Goal: Information Seeking & Learning: Understand process/instructions

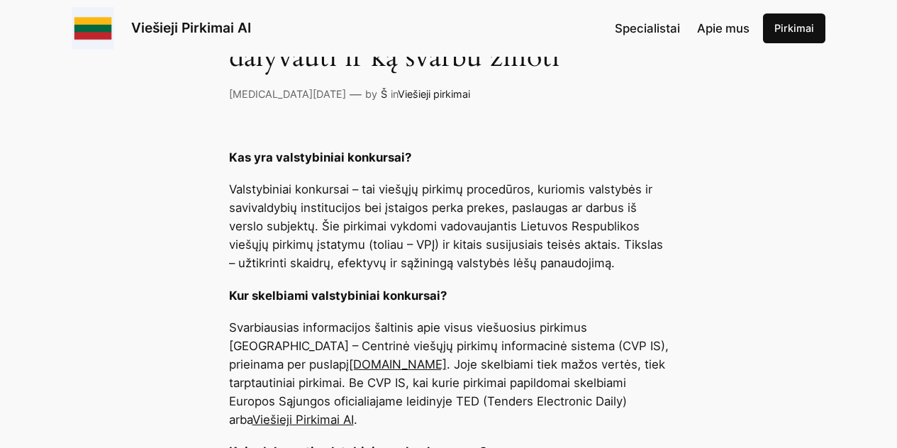
scroll to position [502, 0]
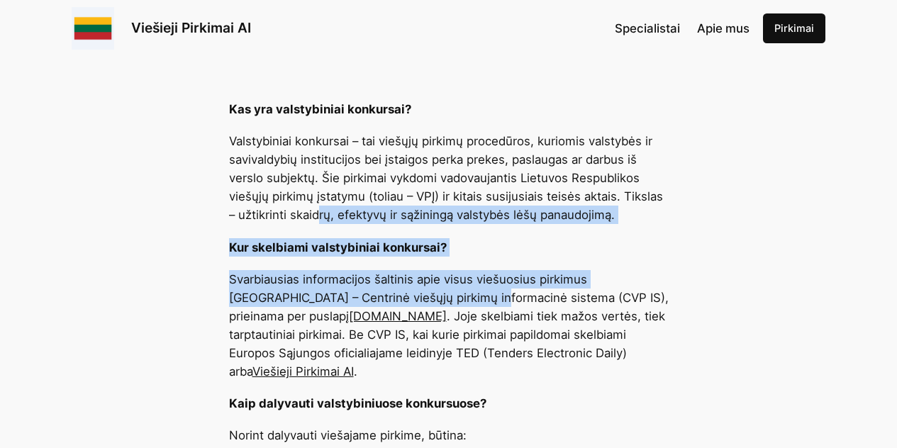
drag, startPoint x: 316, startPoint y: 221, endPoint x: 429, endPoint y: 296, distance: 136.2
click at [429, 296] on p "Svarbiausias informacijos šaltinis apie visus viešuosius pirkimus [GEOGRAPHIC_D…" at bounding box center [449, 325] width 440 height 111
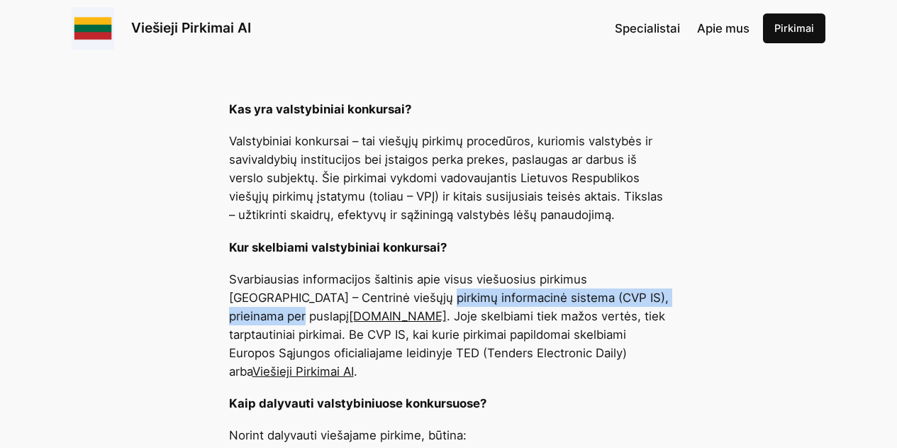
drag, startPoint x: 429, startPoint y: 296, endPoint x: 656, endPoint y: 296, distance: 227.0
click at [656, 296] on p "Svarbiausias informacijos šaltinis apie visus viešuosius pirkimus [GEOGRAPHIC_D…" at bounding box center [449, 325] width 440 height 111
click at [657, 297] on p "Svarbiausias informacijos šaltinis apie visus viešuosius pirkimus [GEOGRAPHIC_D…" at bounding box center [449, 325] width 440 height 111
drag, startPoint x: 657, startPoint y: 297, endPoint x: 393, endPoint y: 294, distance: 263.9
click at [393, 294] on p "Svarbiausias informacijos šaltinis apie visus viešuosius pirkimus [GEOGRAPHIC_D…" at bounding box center [449, 325] width 440 height 111
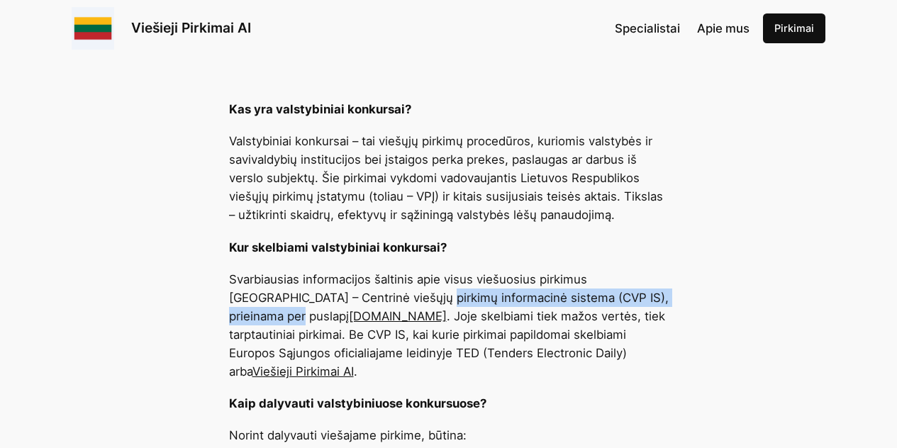
click at [393, 294] on p "Svarbiausias informacijos šaltinis apie visus viešuosius pirkimus [GEOGRAPHIC_D…" at bounding box center [449, 325] width 440 height 111
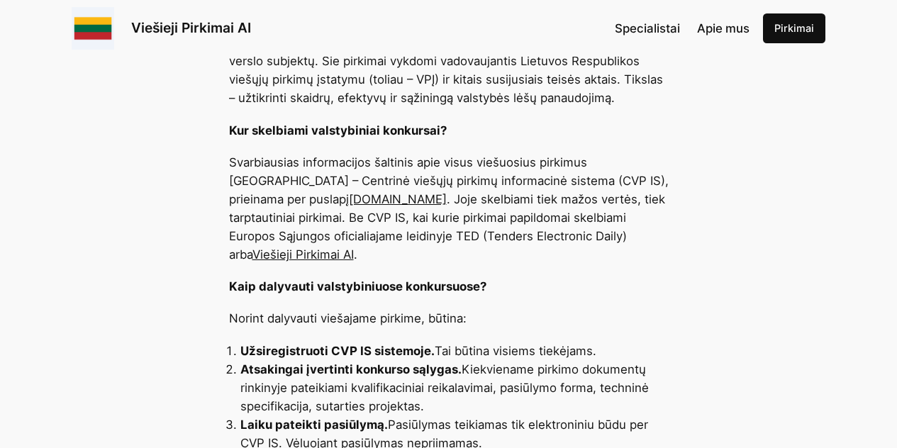
scroll to position [641, 0]
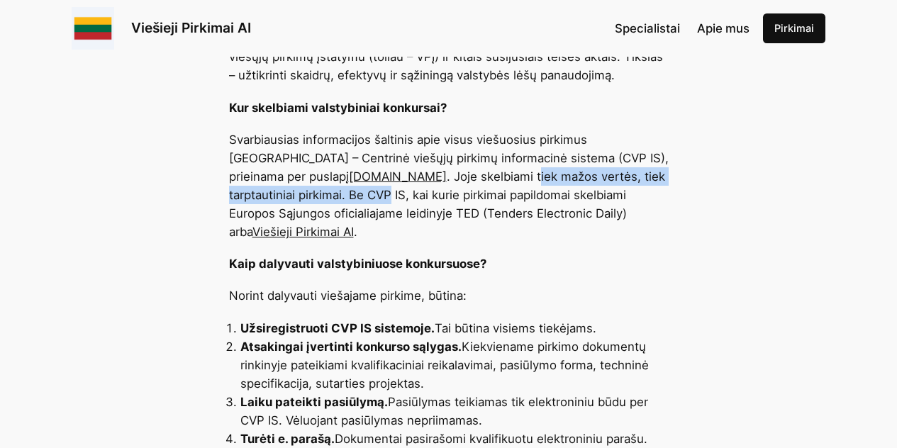
drag, startPoint x: 352, startPoint y: 178, endPoint x: 642, endPoint y: 184, distance: 290.2
click at [642, 183] on p "Svarbiausias informacijos šaltinis apie visus viešuosius pirkimus [GEOGRAPHIC_D…" at bounding box center [449, 186] width 440 height 111
click at [642, 184] on p "Svarbiausias informacijos šaltinis apie visus viešuosius pirkimus [GEOGRAPHIC_D…" at bounding box center [449, 186] width 440 height 111
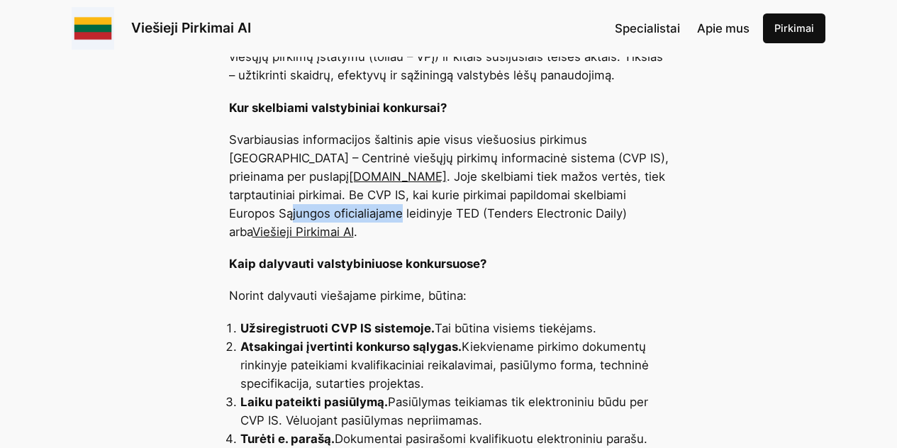
drag, startPoint x: 657, startPoint y: 194, endPoint x: 486, endPoint y: 181, distance: 171.5
click at [486, 181] on p "Svarbiausias informacijos šaltinis apie visus viešuosius pirkimus [GEOGRAPHIC_D…" at bounding box center [449, 186] width 440 height 111
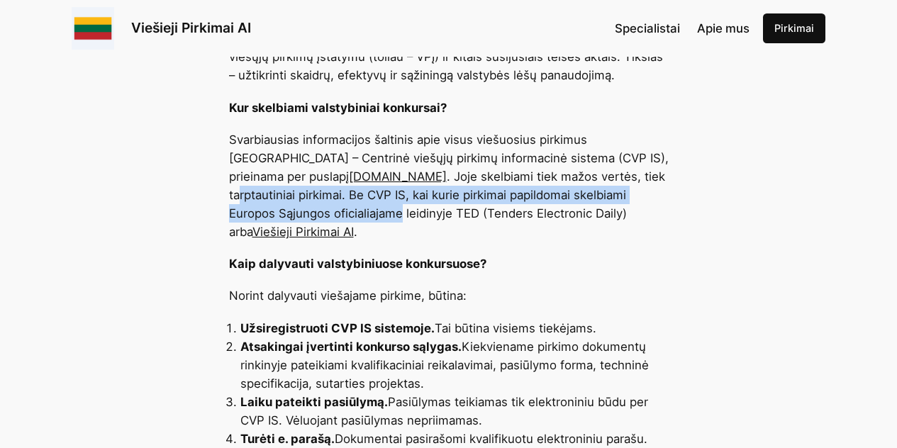
click at [486, 181] on p "Svarbiausias informacijos šaltinis apie visus viešuosius pirkimus [GEOGRAPHIC_D…" at bounding box center [449, 186] width 440 height 111
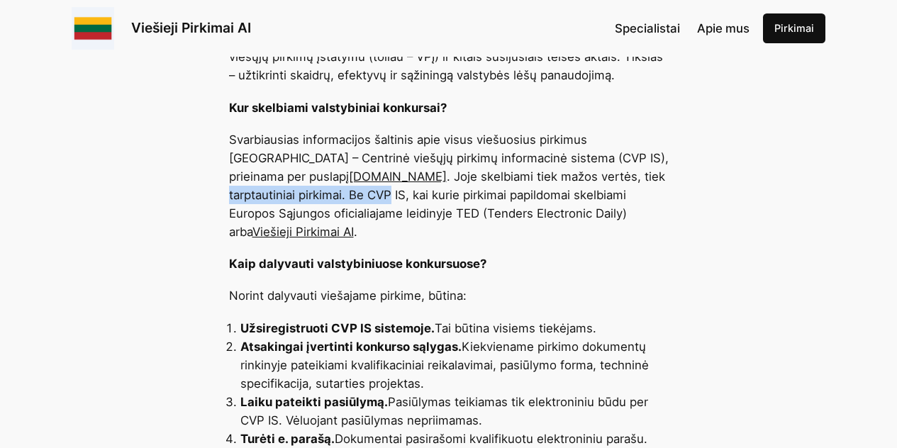
drag, startPoint x: 486, startPoint y: 181, endPoint x: 635, endPoint y: 188, distance: 149.2
click at [631, 188] on p "Svarbiausias informacijos šaltinis apie visus viešuosius pirkimus [GEOGRAPHIC_D…" at bounding box center [449, 186] width 440 height 111
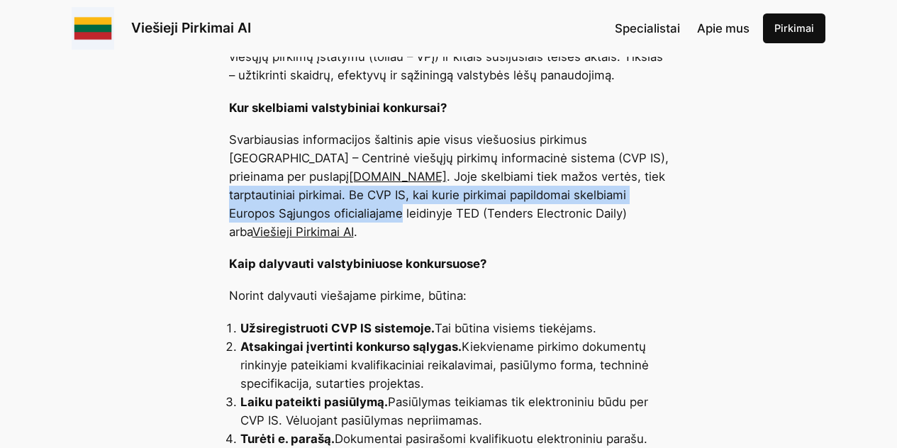
click at [640, 189] on p "Svarbiausias informacijos šaltinis apie visus viešuosius pirkimus [GEOGRAPHIC_D…" at bounding box center [449, 186] width 440 height 111
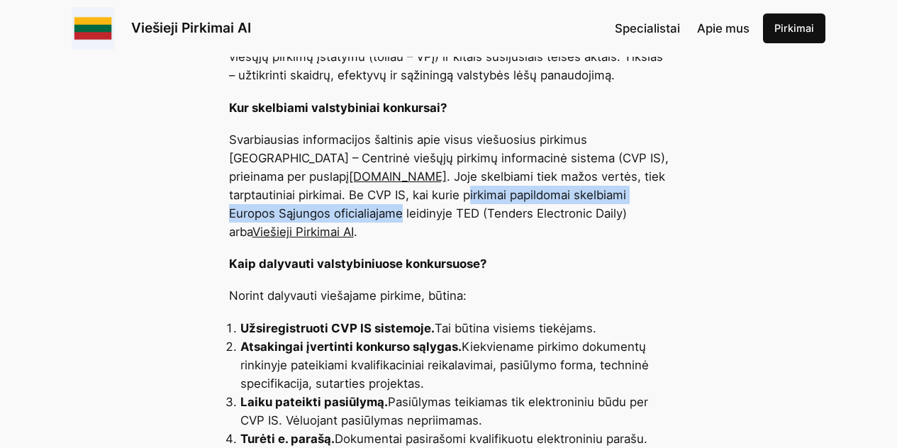
drag, startPoint x: 651, startPoint y: 189, endPoint x: 287, endPoint y: 194, distance: 364.7
click at [287, 194] on p "Svarbiausias informacijos šaltinis apie visus viešuosius pirkimus [GEOGRAPHIC_D…" at bounding box center [449, 186] width 440 height 111
drag, startPoint x: 287, startPoint y: 194, endPoint x: 463, endPoint y: 194, distance: 176.7
click at [463, 194] on p "Svarbiausias informacijos šaltinis apie visus viešuosius pirkimus [GEOGRAPHIC_D…" at bounding box center [449, 186] width 440 height 111
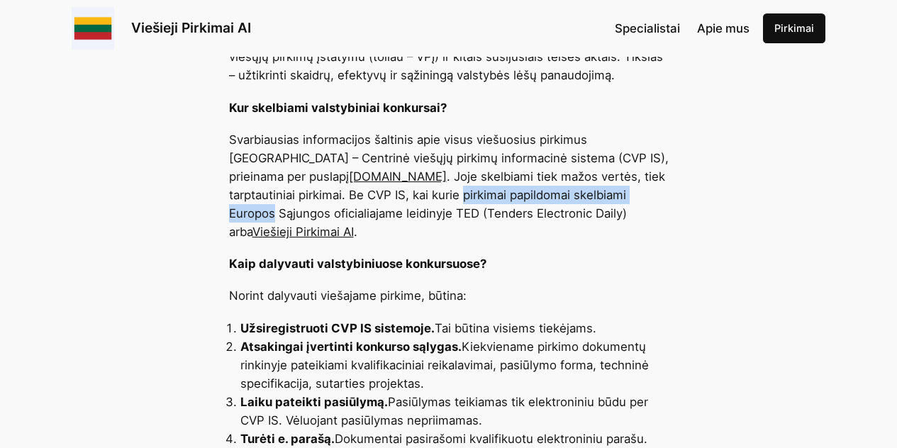
click at [463, 194] on p "Svarbiausias informacijos šaltinis apie visus viešuosius pirkimus [GEOGRAPHIC_D…" at bounding box center [449, 186] width 440 height 111
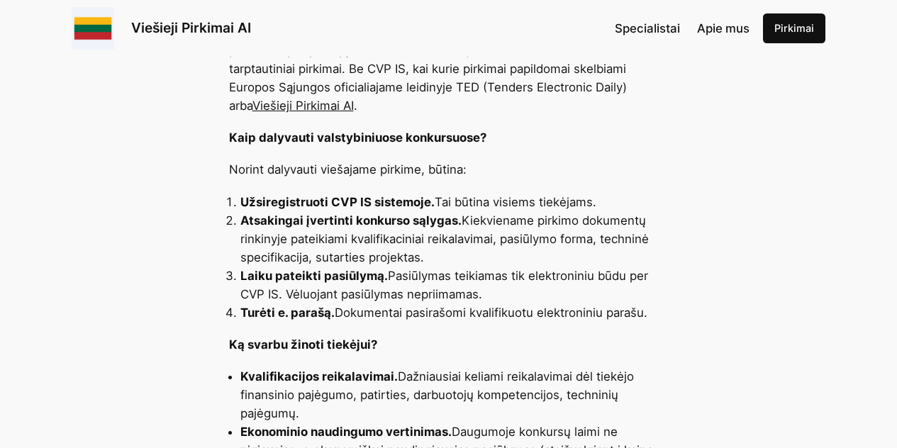
scroll to position [772, 0]
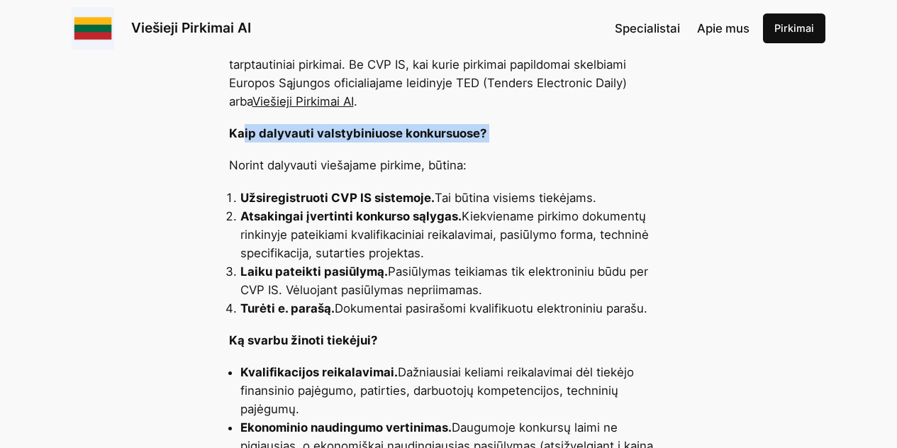
drag, startPoint x: 243, startPoint y: 114, endPoint x: 382, endPoint y: 143, distance: 141.4
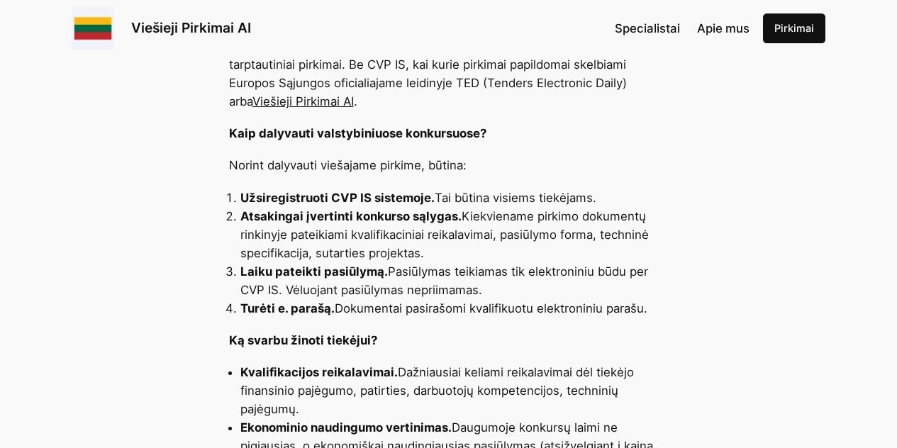
click at [382, 156] on p "Norint dalyvauti viešajame pirkime, būtina:" at bounding box center [449, 165] width 440 height 18
drag, startPoint x: 519, startPoint y: 152, endPoint x: 358, endPoint y: 146, distance: 160.4
click at [358, 156] on p "Norint dalyvauti viešajame pirkime, būtina:" at bounding box center [449, 165] width 440 height 18
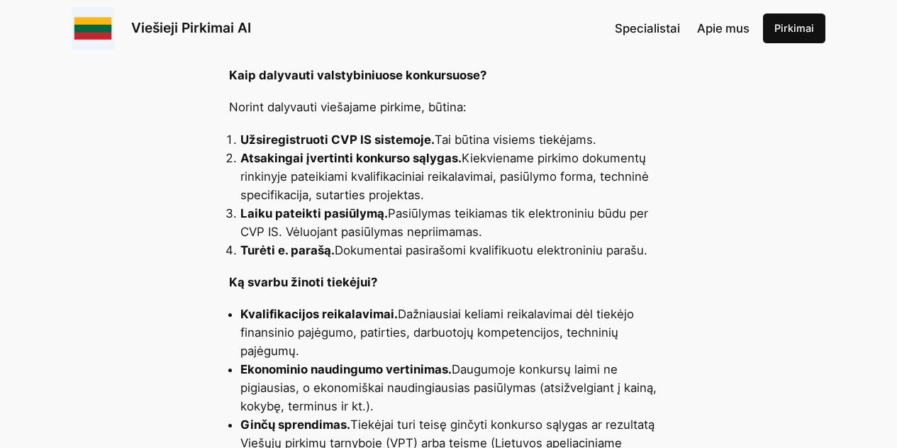
drag, startPoint x: 355, startPoint y: 140, endPoint x: 572, endPoint y: 177, distance: 220.2
click at [572, 177] on li "Atsakingai įvertinti konkurso sąlygas. Kiekviename pirkimo dokumentų rinkinyje …" at bounding box center [455, 176] width 429 height 55
drag, startPoint x: 597, startPoint y: 172, endPoint x: 297, endPoint y: 153, distance: 300.0
click at [302, 157] on li "Atsakingai įvertinti konkurso sąlygas. Kiekviename pirkimo dokumentų rinkinyje …" at bounding box center [455, 176] width 429 height 55
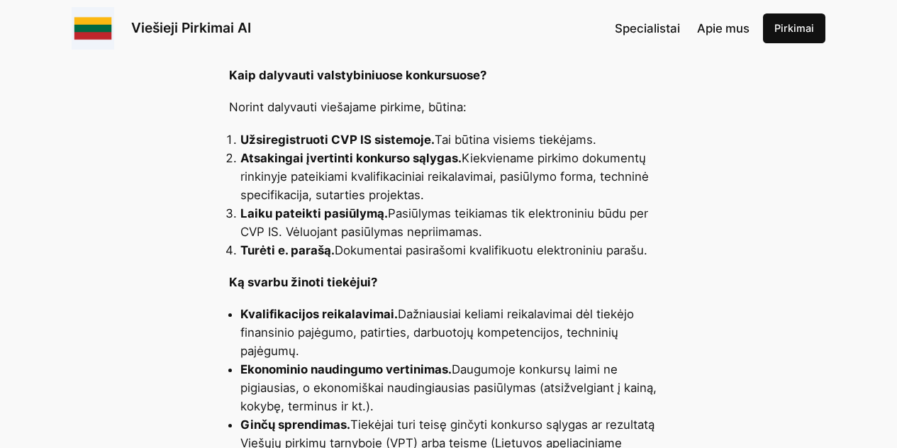
click at [297, 153] on li "Atsakingai įvertinti konkurso sąlygas. Kiekviename pirkimo dokumentų rinkinyje …" at bounding box center [455, 176] width 429 height 55
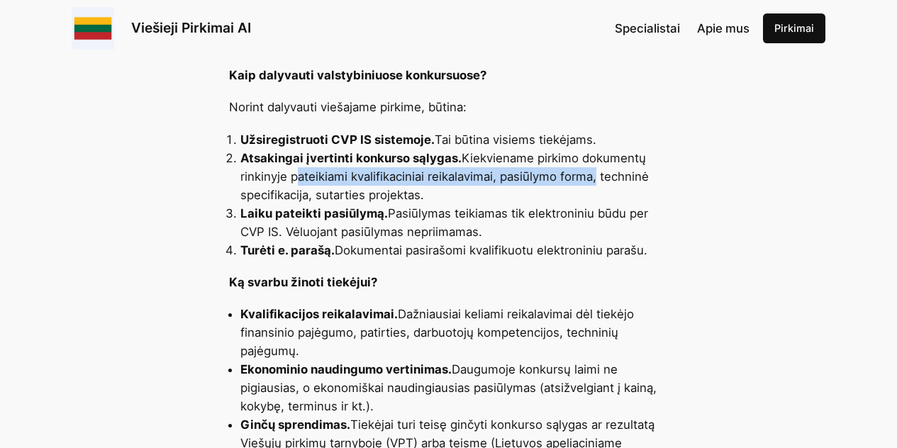
drag, startPoint x: 297, startPoint y: 153, endPoint x: 581, endPoint y: 168, distance: 284.2
click at [575, 164] on li "Atsakingai įvertinti konkurso sąlygas. Kiekviename pirkimo dokumentų rinkinyje …" at bounding box center [455, 176] width 429 height 55
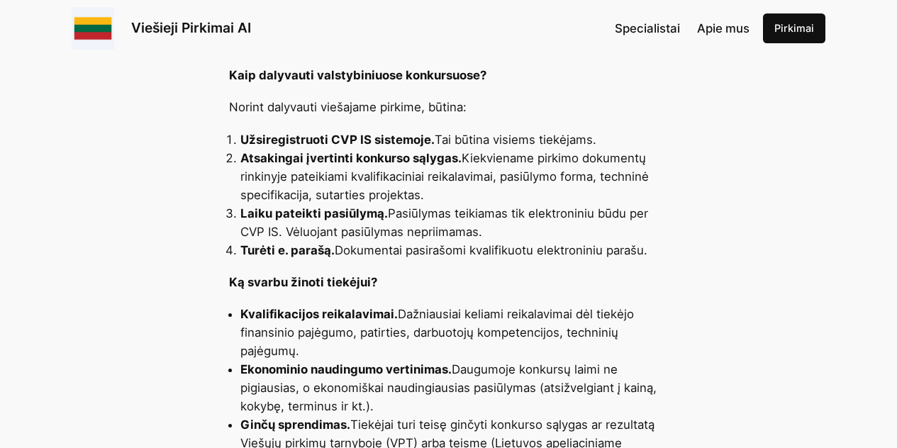
click at [581, 168] on li "Atsakingai įvertinti konkurso sąlygas. Kiekviename pirkimo dokumentų rinkinyje …" at bounding box center [455, 176] width 429 height 55
drag, startPoint x: 663, startPoint y: 169, endPoint x: 240, endPoint y: 163, distance: 422.9
click at [241, 163] on li "Atsakingai įvertinti konkurso sąlygas. Kiekviename pirkimo dokumentų rinkinyje …" at bounding box center [455, 176] width 429 height 55
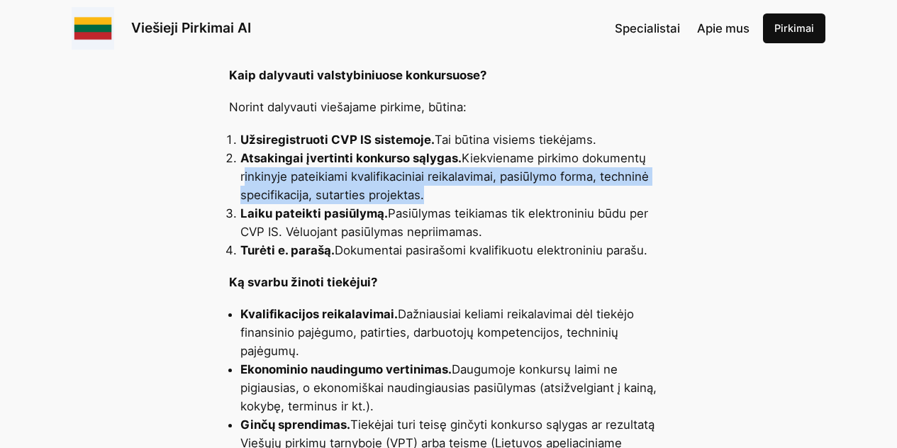
drag, startPoint x: 240, startPoint y: 163, endPoint x: 402, endPoint y: 180, distance: 163.4
click at [385, 176] on li "Atsakingai įvertinti konkurso sąlygas. Kiekviename pirkimo dokumentų rinkinyje …" at bounding box center [455, 176] width 429 height 55
click at [402, 180] on li "Atsakingai įvertinti konkurso sąlygas. Kiekviename pirkimo dokumentų rinkinyje …" at bounding box center [455, 176] width 429 height 55
drag, startPoint x: 534, startPoint y: 209, endPoint x: 440, endPoint y: 187, distance: 96.0
click at [440, 204] on li "Laiku pateikti pasiūlymą. Pasiūlymas teikiamas tik elektroniniu būdu per CVP IS…" at bounding box center [455, 222] width 429 height 37
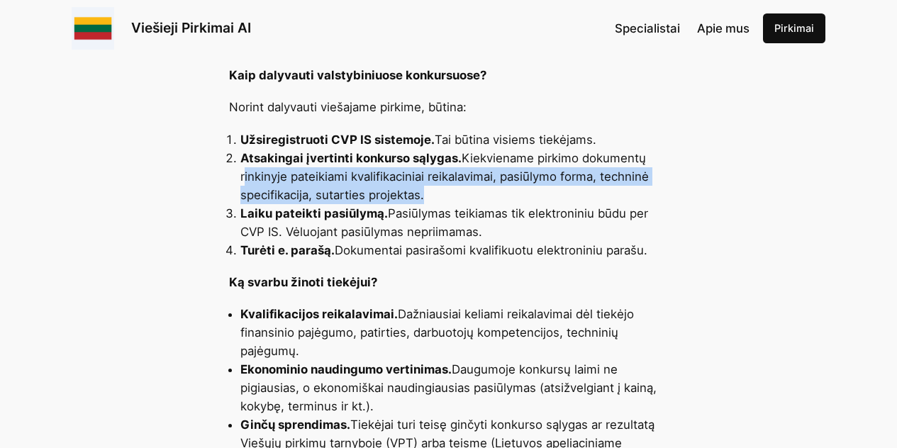
click at [440, 204] on li "Laiku pateikti pasiūlymą. Pasiūlymas teikiamas tik elektroniniu būdu per CVP IS…" at bounding box center [455, 222] width 429 height 37
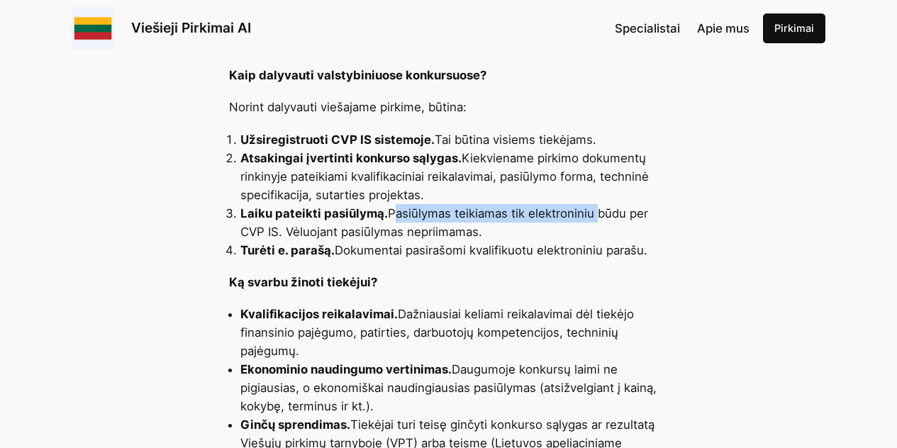
drag, startPoint x: 440, startPoint y: 187, endPoint x: 575, endPoint y: 204, distance: 136.6
click at [575, 204] on li "Laiku pateikti pasiūlymą. Pasiūlymas teikiamas tik elektroniniu būdu per CVP IS…" at bounding box center [455, 222] width 429 height 37
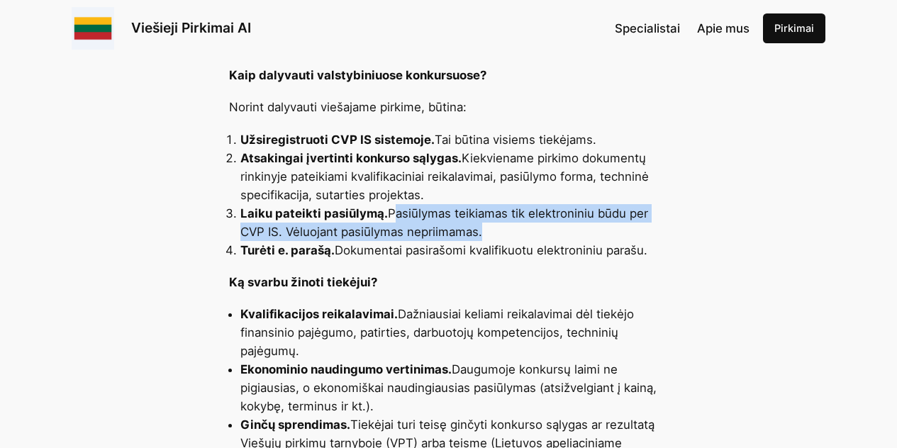
click at [578, 204] on li "Laiku pateikti pasiūlymą. Pasiūlymas teikiamas tik elektroniniu būdu per CVP IS…" at bounding box center [455, 222] width 429 height 37
drag, startPoint x: 610, startPoint y: 213, endPoint x: 393, endPoint y: 189, distance: 218.4
click at [393, 204] on li "Laiku pateikti pasiūlymą. Pasiūlymas teikiamas tik elektroniniu būdu per CVP IS…" at bounding box center [455, 222] width 429 height 37
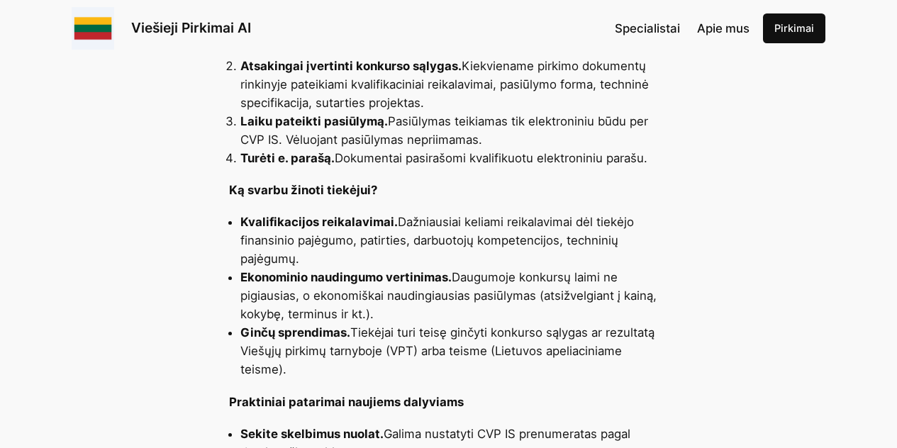
scroll to position [937, 0]
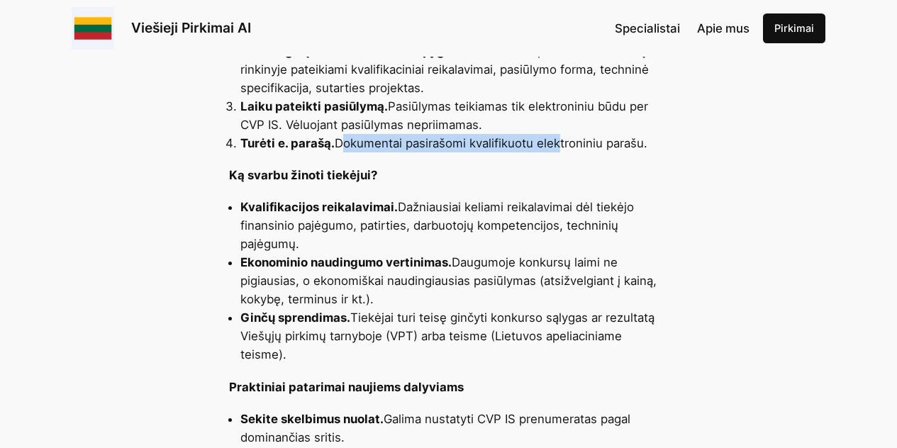
drag, startPoint x: 340, startPoint y: 123, endPoint x: 628, endPoint y: 126, distance: 288.1
click at [628, 134] on li "Turėti e. parašą. Dokumentai pasirašomi kvalifikuotu elektroniniu parašu." at bounding box center [455, 143] width 429 height 18
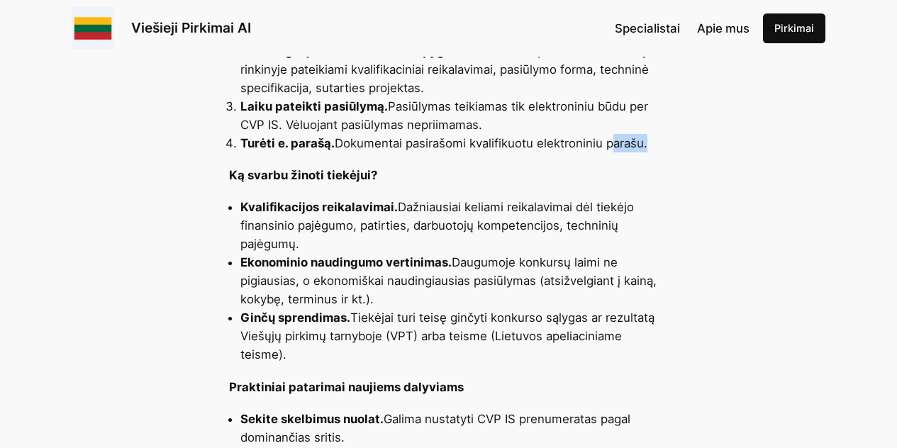
click at [628, 134] on li "Turėti e. parašą. Dokumentai pasirašomi kvalifikuotu elektroniniu parašu." at bounding box center [455, 143] width 429 height 18
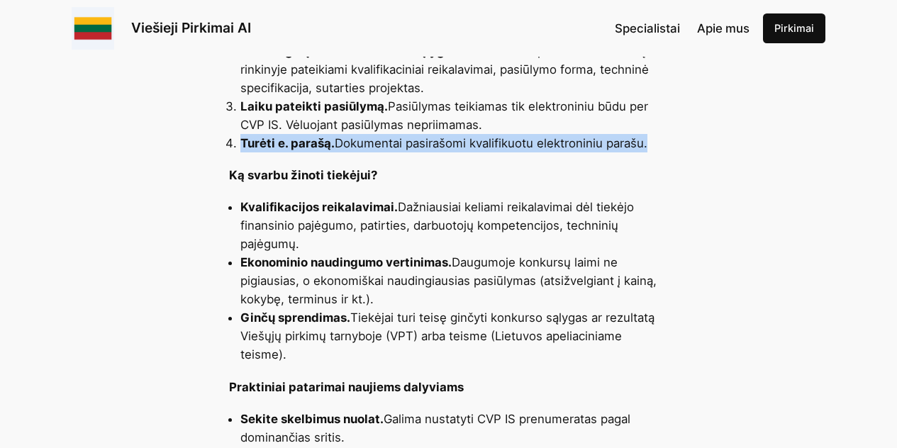
click at [628, 134] on li "Turėti e. parašą. Dokumentai pasirašomi kvalifikuotu elektroniniu parašu." at bounding box center [455, 143] width 429 height 18
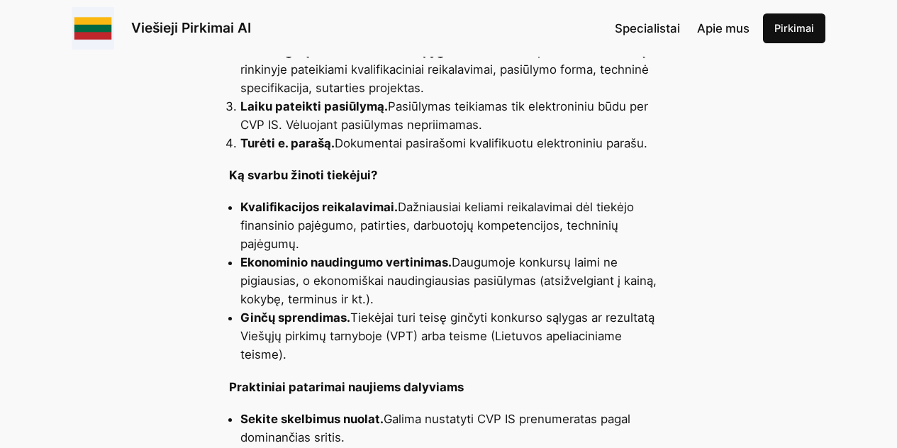
click at [535, 134] on li "Turėti e. parašą. Dokumentai pasirašomi kvalifikuotu elektroniniu parašu." at bounding box center [455, 143] width 429 height 18
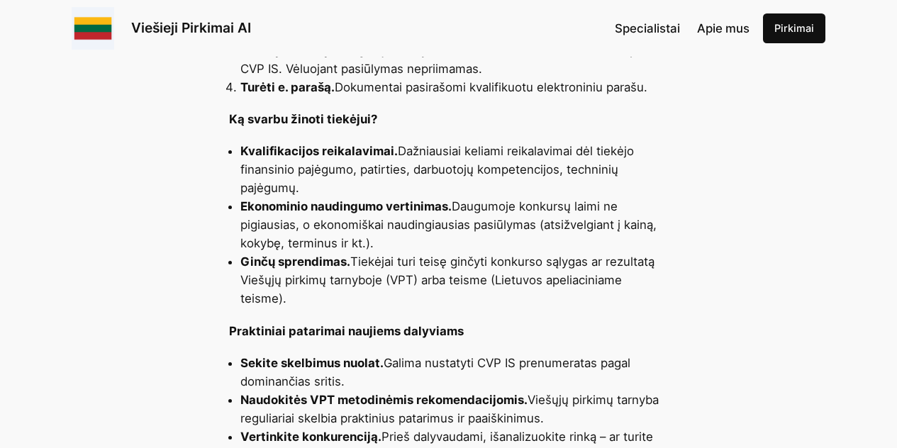
scroll to position [1014, 0]
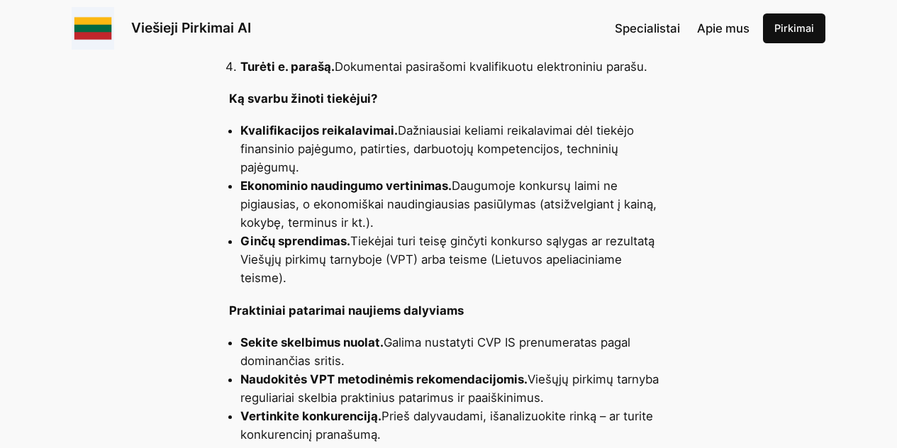
drag, startPoint x: 243, startPoint y: 169, endPoint x: 456, endPoint y: 199, distance: 215.7
click at [456, 199] on li "Ekonominio naudingumo vertinimas. Daugumoje konkursų laimi ne pigiausias, o eko…" at bounding box center [455, 204] width 429 height 55
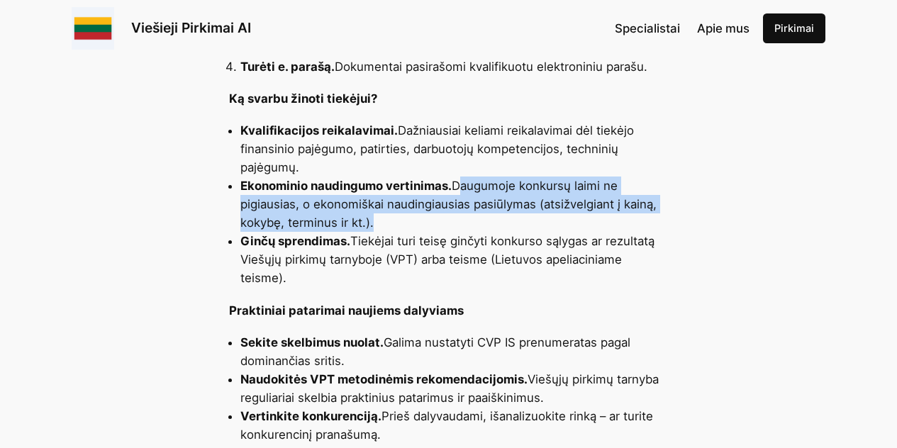
drag, startPoint x: 456, startPoint y: 199, endPoint x: 456, endPoint y: 169, distance: 30.5
click at [456, 177] on li "Ekonominio naudingumo vertinimas. Daugumoje konkursų laimi ne pigiausias, o eko…" at bounding box center [455, 204] width 429 height 55
drag, startPoint x: 456, startPoint y: 167, endPoint x: 603, endPoint y: 200, distance: 150.6
click at [602, 200] on li "Ekonominio naudingumo vertinimas. Daugumoje konkursų laimi ne pigiausias, o eko…" at bounding box center [455, 204] width 429 height 55
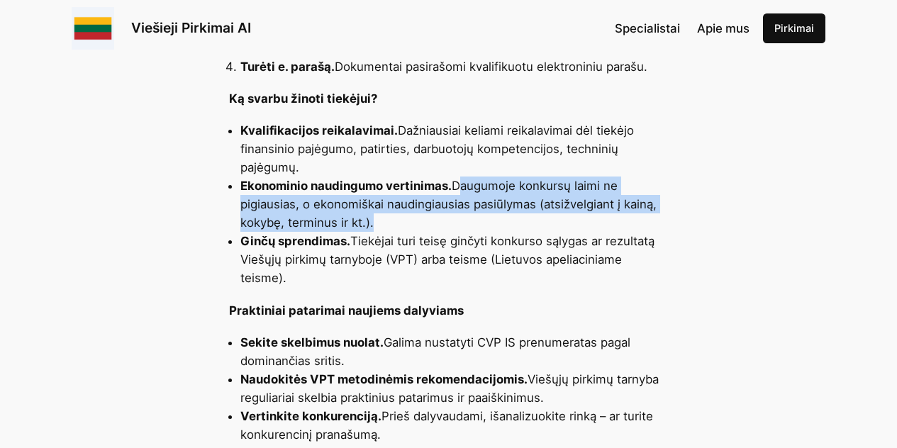
click at [603, 200] on li "Ekonominio naudingumo vertinimas. Daugumoje konkursų laimi ne pigiausias, o eko…" at bounding box center [455, 204] width 429 height 55
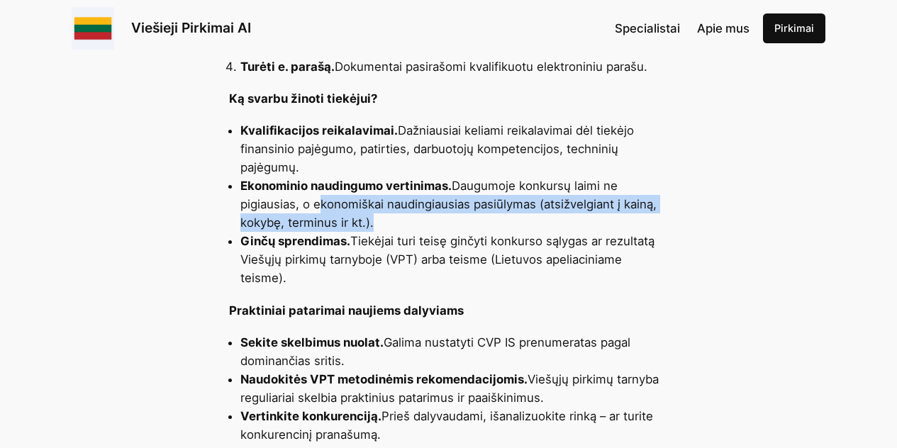
drag, startPoint x: 603, startPoint y: 200, endPoint x: 303, endPoint y: 187, distance: 300.4
click at [303, 187] on li "Ekonominio naudingumo vertinimas. Daugumoje konkursų laimi ne pigiausias, o eko…" at bounding box center [455, 204] width 429 height 55
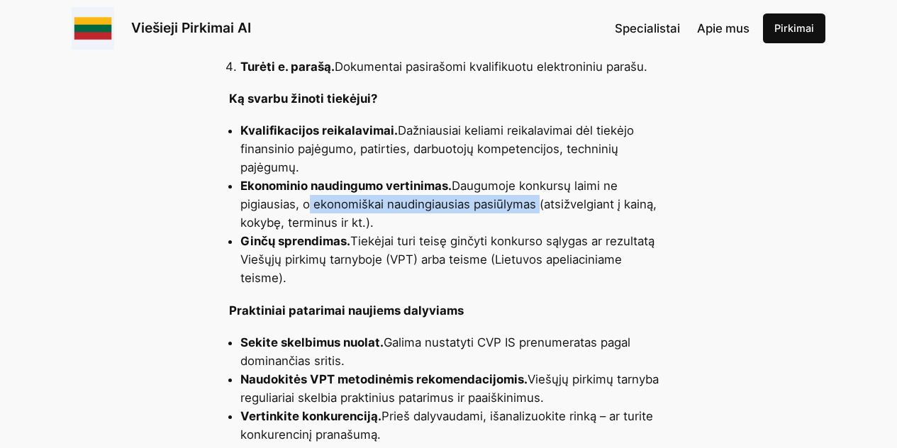
drag, startPoint x: 303, startPoint y: 187, endPoint x: 509, endPoint y: 192, distance: 206.5
click at [509, 192] on li "Ekonominio naudingumo vertinimas. Daugumoje konkursų laimi ne pigiausias, o eko…" at bounding box center [455, 204] width 429 height 55
drag, startPoint x: 625, startPoint y: 208, endPoint x: 478, endPoint y: 188, distance: 148.2
click at [478, 188] on li "Ekonominio naudingumo vertinimas. Daugumoje konkursų laimi ne pigiausias, o eko…" at bounding box center [455, 204] width 429 height 55
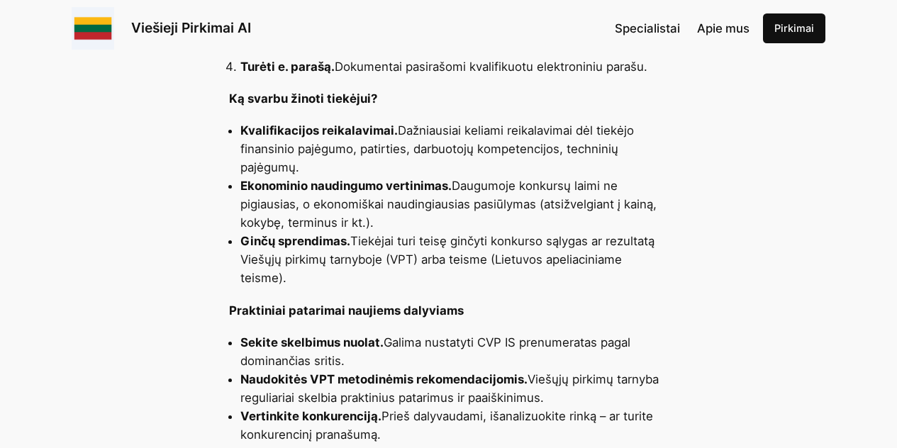
click at [475, 188] on li "Ekonominio naudingumo vertinimas. Daugumoje konkursų laimi ne pigiausias, o eko…" at bounding box center [455, 204] width 429 height 55
drag, startPoint x: 475, startPoint y: 188, endPoint x: 597, endPoint y: 197, distance: 122.4
click at [597, 197] on li "Ekonominio naudingumo vertinimas. Daugumoje konkursų laimi ne pigiausias, o eko…" at bounding box center [455, 204] width 429 height 55
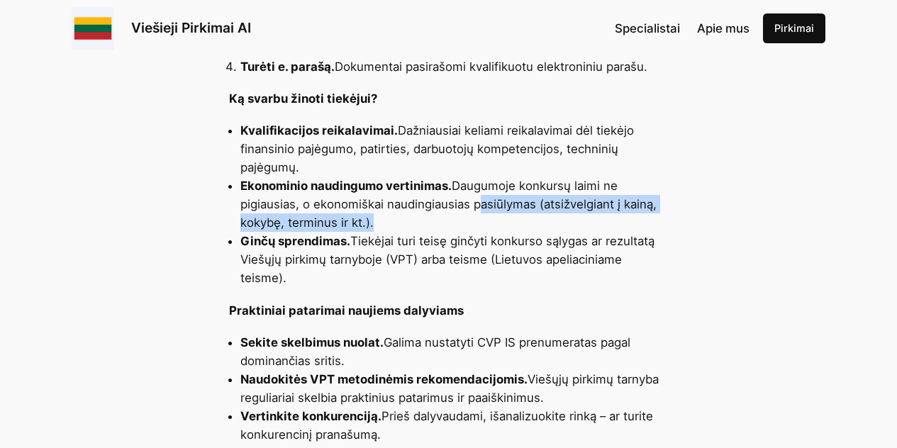
click at [597, 197] on li "Ekonominio naudingumo vertinimas. Daugumoje konkursų laimi ne pigiausias, o eko…" at bounding box center [455, 204] width 429 height 55
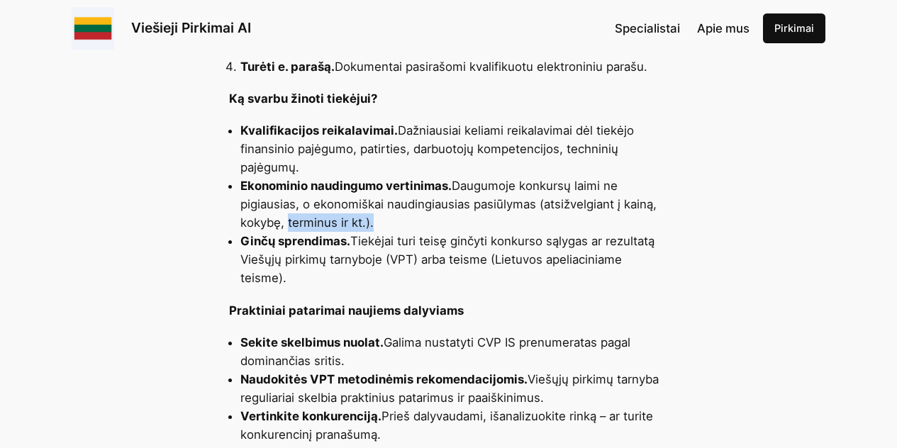
drag, startPoint x: 597, startPoint y: 197, endPoint x: 282, endPoint y: 197, distance: 314.3
click at [282, 197] on li "Ekonominio naudingumo vertinimas. Daugumoje konkursų laimi ne pigiausias, o eko…" at bounding box center [455, 204] width 429 height 55
click at [265, 187] on li "Ekonominio naudingumo vertinimas. Daugumoje konkursų laimi ne pigiausias, o eko…" at bounding box center [455, 204] width 429 height 55
drag, startPoint x: 265, startPoint y: 187, endPoint x: 357, endPoint y: 193, distance: 91.7
click at [357, 193] on li "Ekonominio naudingumo vertinimas. Daugumoje konkursų laimi ne pigiausias, o eko…" at bounding box center [455, 204] width 429 height 55
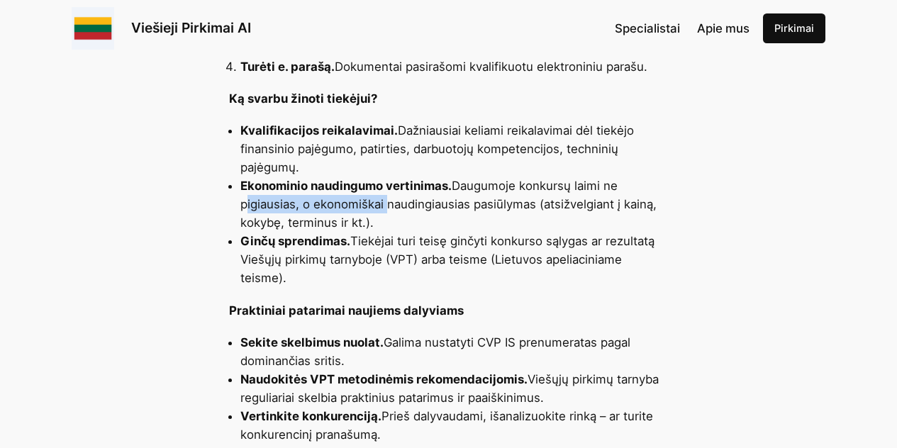
click at [372, 194] on li "Ekonominio naudingumo vertinimas. Daugumoje konkursų laimi ne pigiausias, o eko…" at bounding box center [455, 204] width 429 height 55
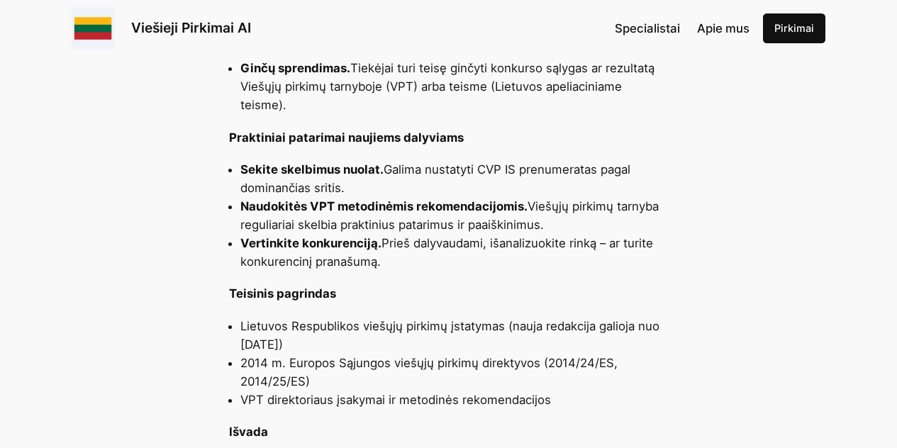
scroll to position [1193, 0]
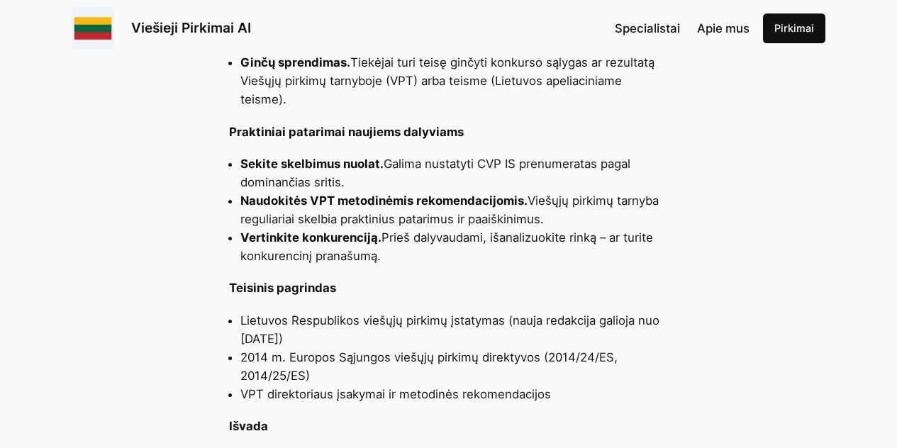
drag, startPoint x: 531, startPoint y: 178, endPoint x: 609, endPoint y: 204, distance: 82.8
click at [609, 204] on li "Naudokitės VPT metodinėmis rekomendacijomis. Viešųjų pirkimų tarnyba reguliaria…" at bounding box center [455, 210] width 429 height 37
click at [615, 204] on li "Naudokitės VPT metodinėmis rekomendacijomis. Viešųjų pirkimų tarnyba reguliaria…" at bounding box center [455, 210] width 429 height 37
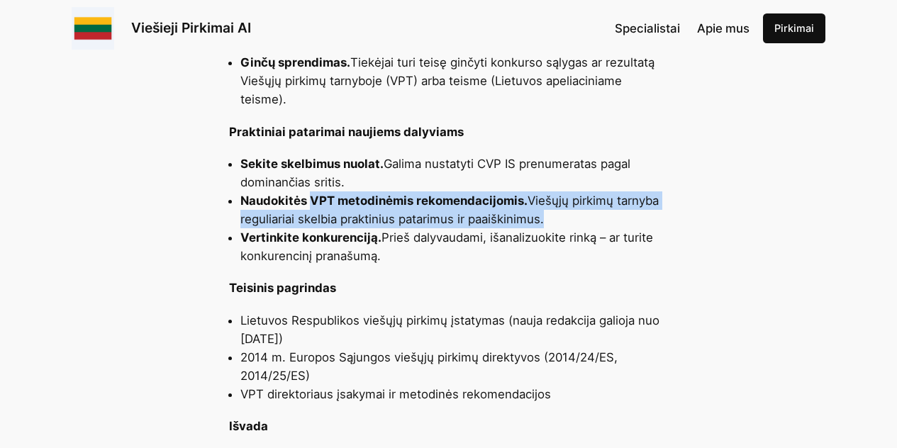
drag, startPoint x: 615, startPoint y: 204, endPoint x: 324, endPoint y: 189, distance: 291.3
click at [324, 192] on li "Naudokitės VPT metodinėmis rekomendacijomis. Viešųjų pirkimų tarnyba reguliaria…" at bounding box center [455, 210] width 429 height 37
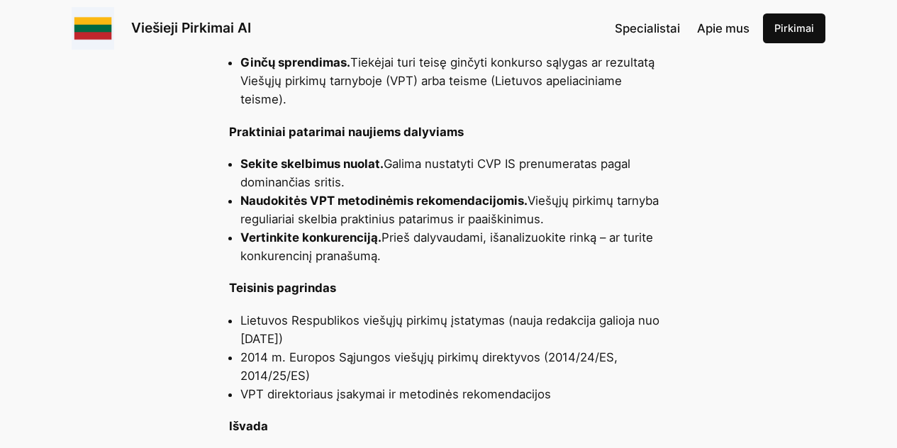
click at [324, 199] on li "Naudokitės VPT metodinėmis rekomendacijomis. Viešųjų pirkimų tarnyba reguliaria…" at bounding box center [455, 210] width 429 height 37
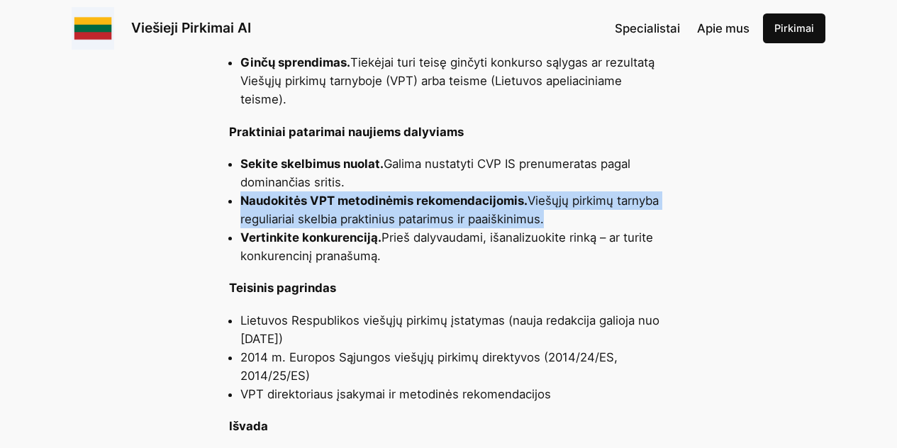
click at [324, 199] on li "Naudokitės VPT metodinėmis rekomendacijomis. Viešųjų pirkimų tarnyba reguliaria…" at bounding box center [455, 210] width 429 height 37
click at [372, 199] on li "Naudokitės VPT metodinėmis rekomendacijomis. Viešųjų pirkimų tarnyba reguliaria…" at bounding box center [455, 210] width 429 height 37
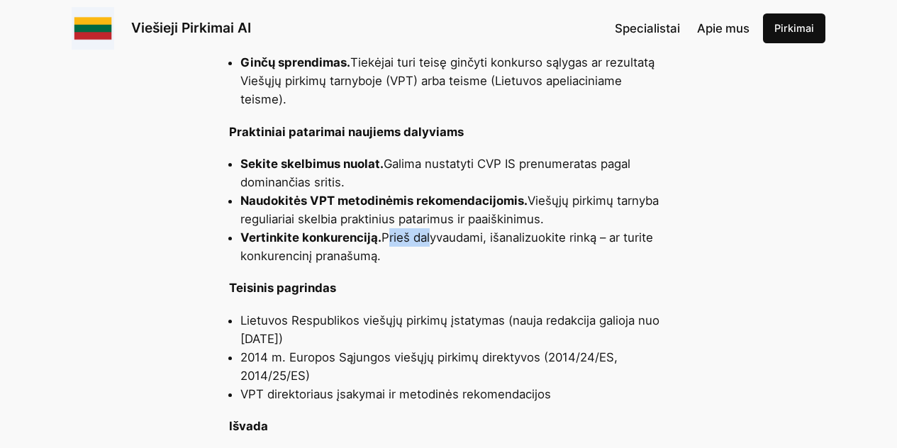
drag
click at [458, 235] on li "Vertinkite konkurenciją. Prieš dalyvaudami, išanalizuokite rinką – ar turite ko…" at bounding box center [455, 246] width 429 height 37
click at [472, 239] on li "Vertinkite konkurenciją. Prieš dalyvaudami, išanalizuokite rinką – ar turite ko…" at bounding box center [455, 246] width 429 height 37
click at [515, 228] on li "Vertinkite konkurenciją. Prieš dalyvaudami, išanalizuokite rinką – ar turite ko…" at bounding box center [455, 246] width 429 height 37
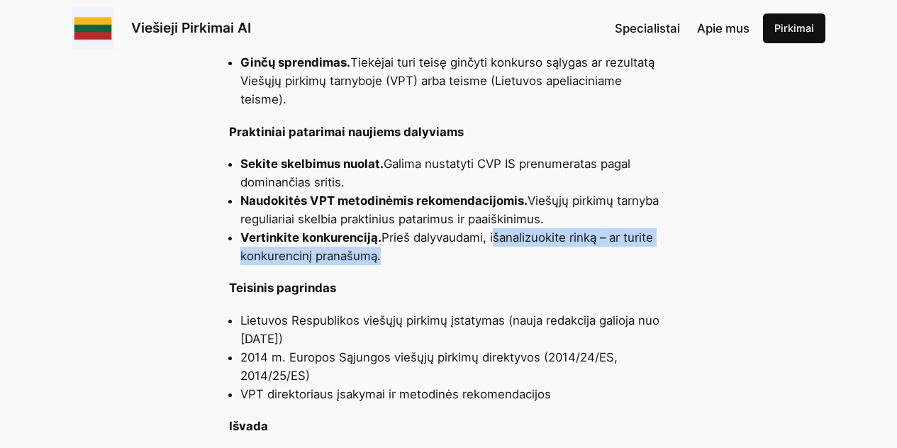
click at [612, 243] on li "Vertinkite konkurenciją. Prieš dalyvaudami, išanalizuokite rinką – ar turite ko…" at bounding box center [455, 246] width 429 height 37
click at [616, 244] on li "Vertinkite konkurenciją. Prieš dalyvaudami, išanalizuokite rinką – ar turite ko…" at bounding box center [455, 246] width 429 height 37
click at [302, 228] on li "Vertinkite konkurenciją. Prieš dalyvaudami, išanalizuokite rinką – ar turite ko…" at bounding box center [455, 246] width 429 height 37
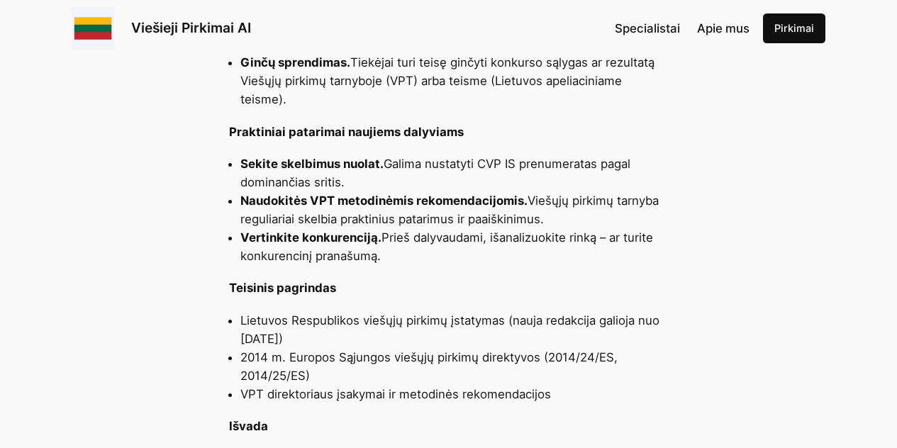
click at [293, 231] on strong "Vertinkite konkurenciją." at bounding box center [311, 238] width 141 height 14
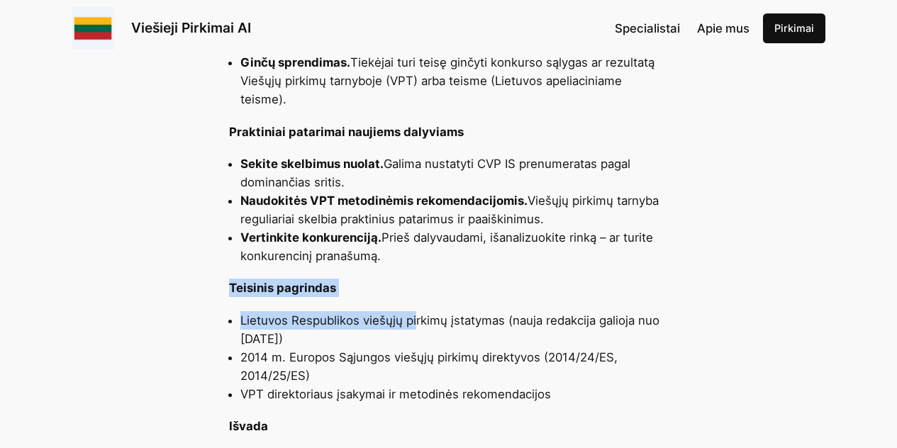
click at [414, 305] on div "Kas yra valstybiniai konkursai? Valstybiniai konkursai – tai viešųjų pirkimų pr…" at bounding box center [448, 65] width 897 height 1312
click at [414, 311] on li "Lietuvos Respublikos viešųjų pirkimų įstatymas (nauja redakcija galioja nuo [DA…" at bounding box center [455, 329] width 429 height 37
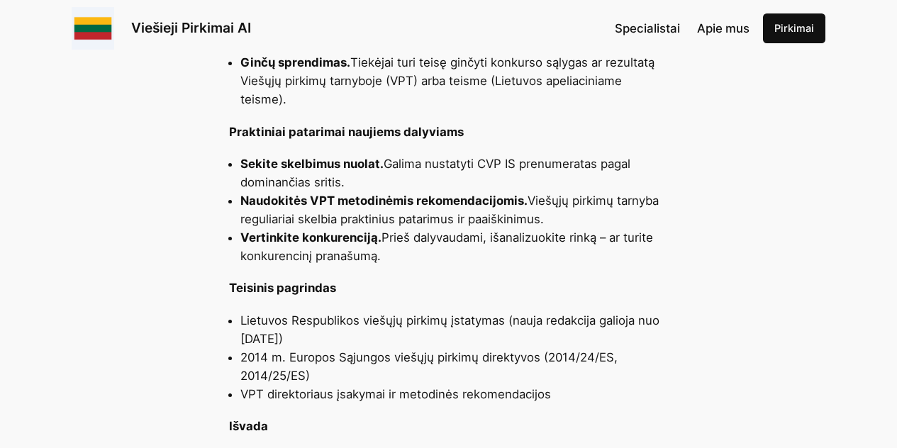
scroll to position [1383, 0]
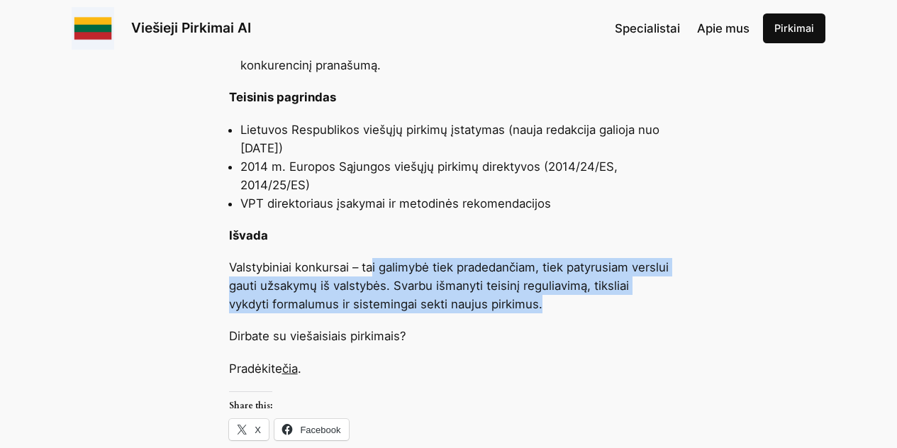
click at [604, 289] on p "Valstybiniai konkursai – tai galimybė tiek pradedančiam, tiek patyrusiam verslu…" at bounding box center [449, 285] width 440 height 55
click at [607, 290] on p "Valstybiniai konkursai – tai galimybė tiek pradedančiam, tiek patyrusiam verslu…" at bounding box center [449, 285] width 440 height 55
click at [259, 258] on p "Valstybiniai konkursai – tai galimybė tiek pradedančiam, tiek patyrusiam verslu…" at bounding box center [449, 285] width 440 height 55
click at [257, 258] on p "Valstybiniai konkursai – tai galimybė tiek pradedančiam, tiek patyrusiam verslu…" at bounding box center [449, 285] width 440 height 55
click at [610, 293] on p "Valstybiniai konkursai – tai galimybė tiek pradedančiam, tiek patyrusiam verslu…" at bounding box center [449, 285] width 440 height 55
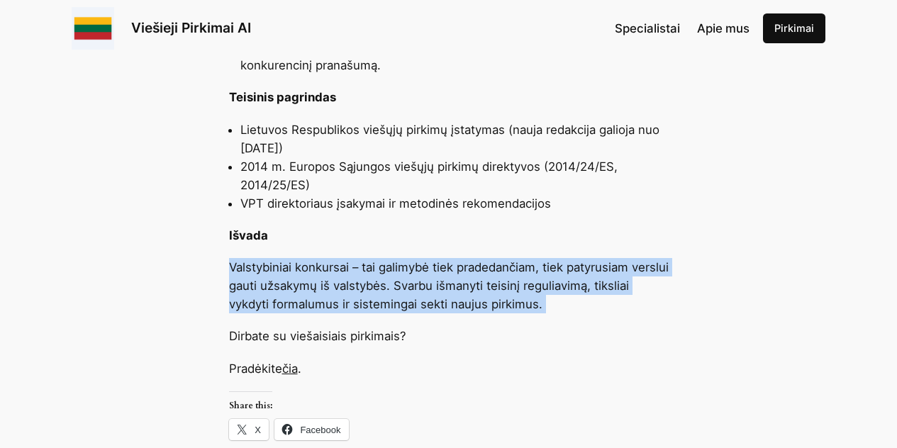
click at [611, 293] on p "Valstybiniai konkursai – tai galimybė tiek pradedančiam, tiek patyrusiam verslu…" at bounding box center [449, 285] width 440 height 55
click at [382, 258] on p "Valstybiniai konkursai – tai galimybė tiek pradedančiam, tiek patyrusiam verslu…" at bounding box center [449, 285] width 440 height 55
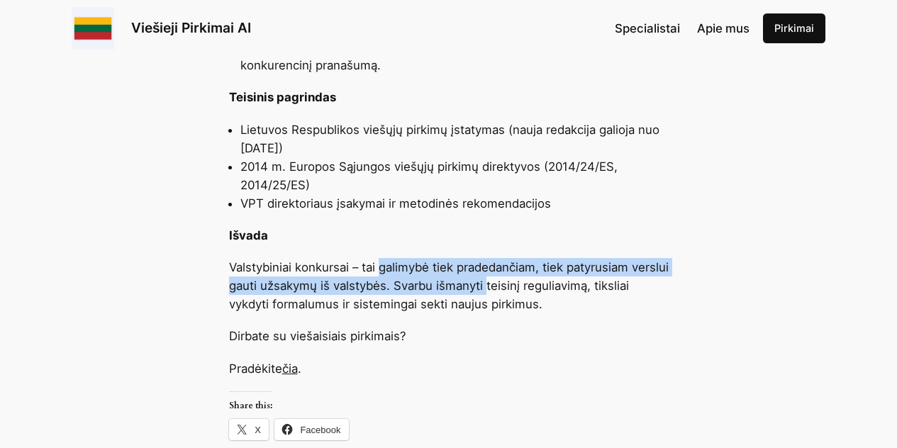
click at [543, 273] on p "Valstybiniai konkursai – tai galimybė tiek pradedančiam, tiek patyrusiam verslu…" at bounding box center [449, 285] width 440 height 55
click at [549, 275] on p "Valstybiniai konkursai – tai galimybė tiek pradedančiam, tiek patyrusiam verslu…" at bounding box center [449, 285] width 440 height 55
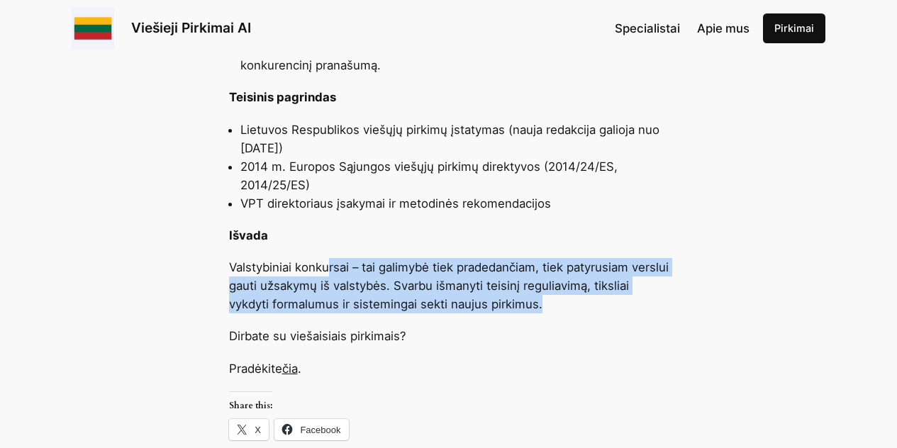
click at [305, 258] on p "Valstybiniai konkursai – tai galimybė tiek pradedančiam, tiek patyrusiam verslu…" at bounding box center [449, 285] width 440 height 55
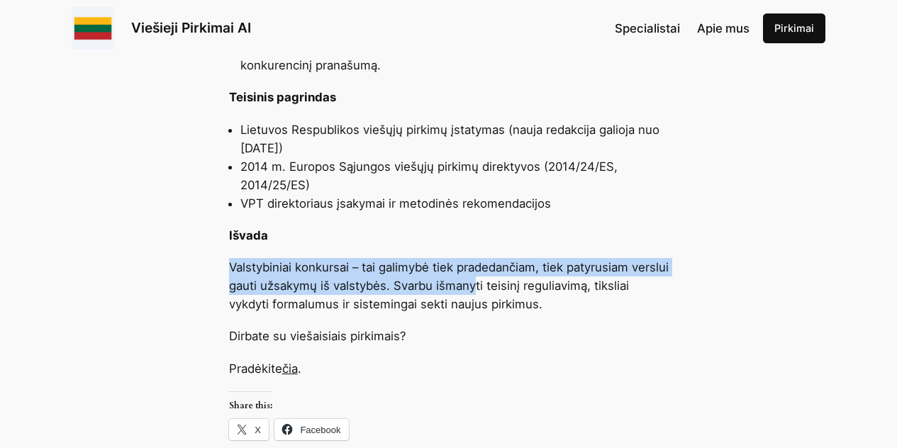
click at [517, 267] on p "Valstybiniai konkursai – tai galimybė tiek pradedančiam, tiek patyrusiam verslu…" at bounding box center [449, 285] width 440 height 55
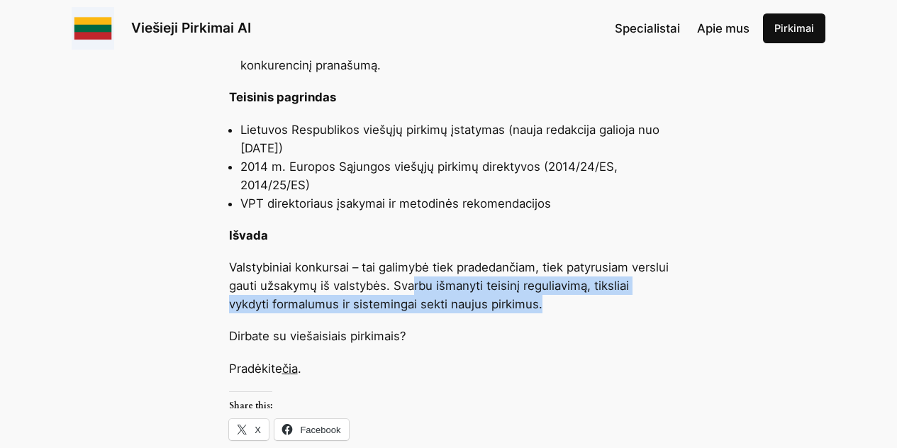
click at [388, 258] on p "Valstybiniai konkursai – tai galimybė tiek pradedančiam, tiek patyrusiam verslu…" at bounding box center [449, 285] width 440 height 55
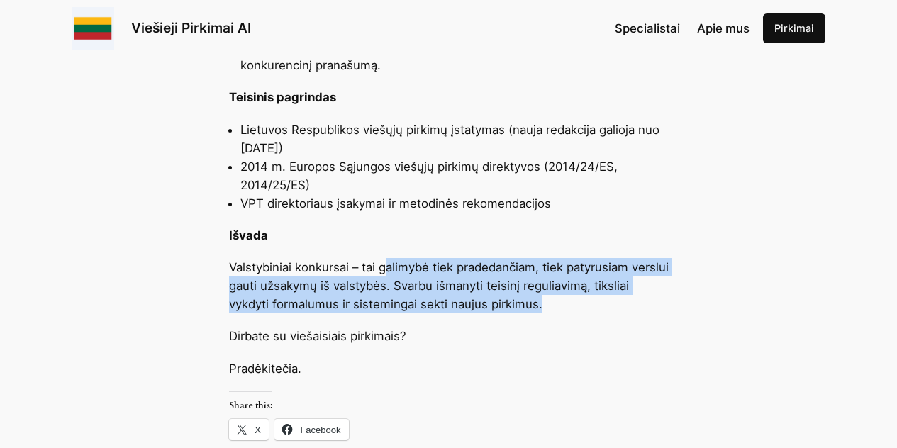
click at [388, 258] on p "Valstybiniai konkursai – tai galimybė tiek pradedančiam, tiek patyrusiam verslu…" at bounding box center [449, 285] width 440 height 55
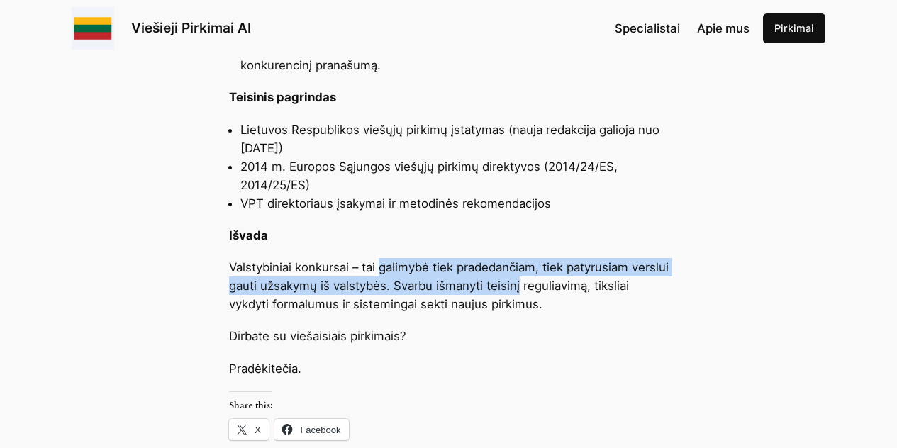
click at [569, 279] on p "Valstybiniai konkursai – tai galimybė tiek pradedančiam, tiek patyrusiam verslu…" at bounding box center [449, 285] width 440 height 55
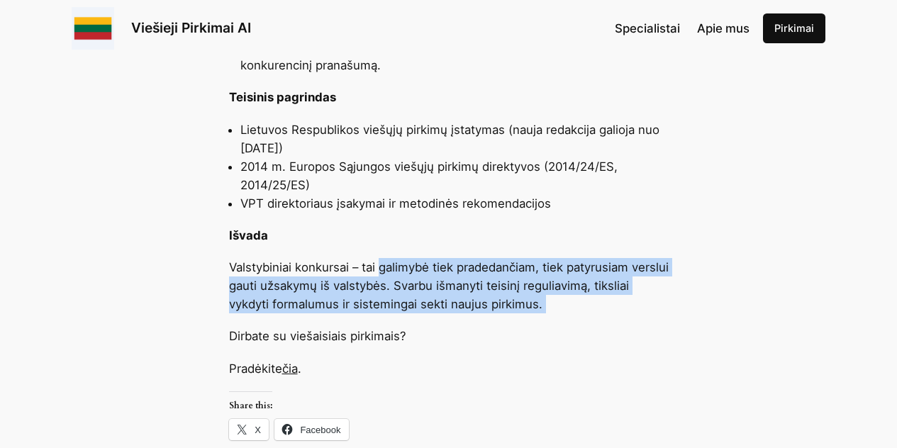
click at [571, 281] on p "Valstybiniai konkursai – tai galimybė tiek pradedančiam, tiek patyrusiam verslu…" at bounding box center [449, 285] width 440 height 55
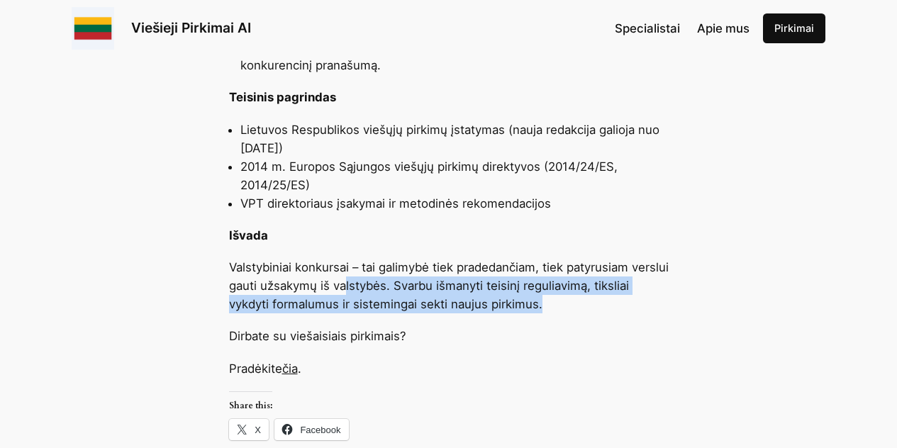
click at [302, 260] on p "Valstybiniai konkursai – tai galimybė tiek pradedančiam, tiek patyrusiam verslu…" at bounding box center [449, 285] width 440 height 55
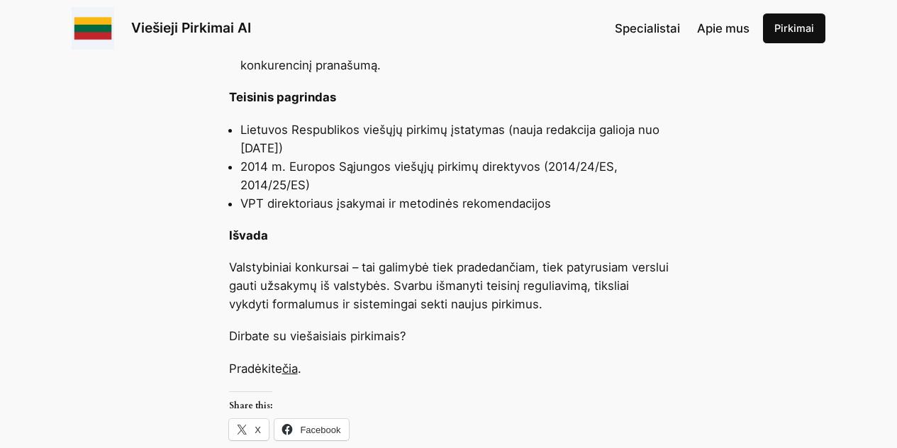
click at [294, 258] on p "Valstybiniai konkursai – tai galimybė tiek pradedančiam, tiek patyrusiam verslu…" at bounding box center [449, 285] width 440 height 55
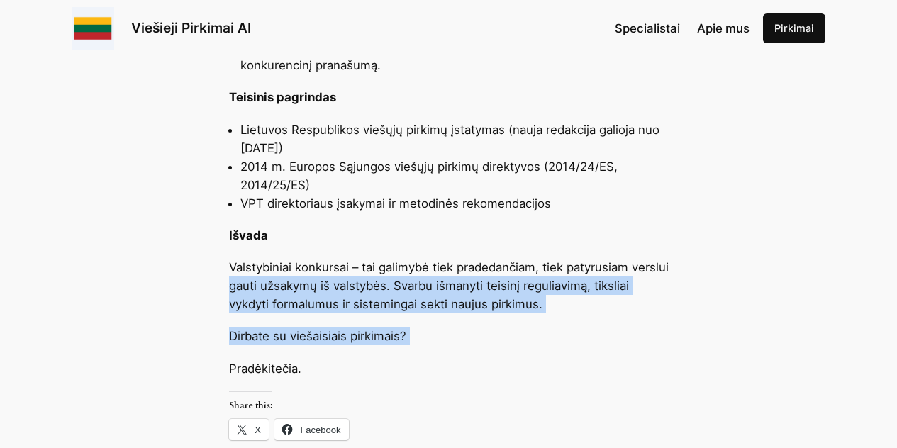
click at [446, 327] on p "Dirbate su viešaisiais pirkimais?" at bounding box center [449, 336] width 440 height 18
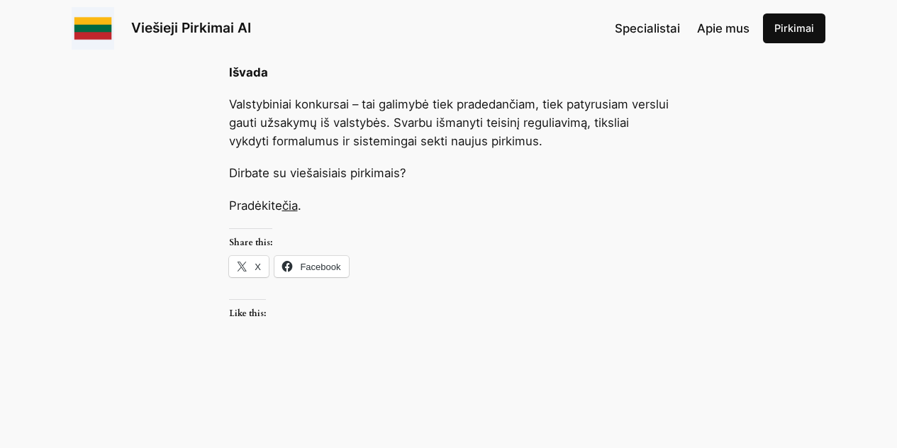
scroll to position [1535, 0]
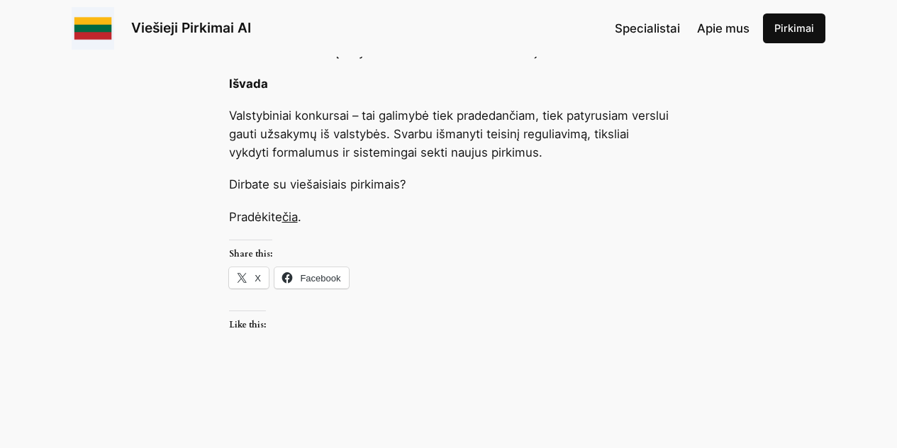
click at [294, 210] on link "čia" at bounding box center [290, 217] width 16 height 14
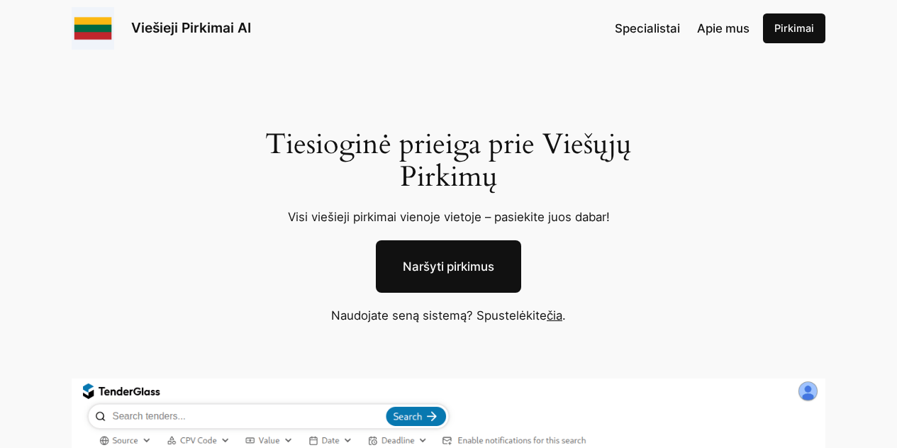
click at [462, 282] on link "Naršyti pirkimus" at bounding box center [448, 267] width 145 height 53
